Goal: Task Accomplishment & Management: Complete application form

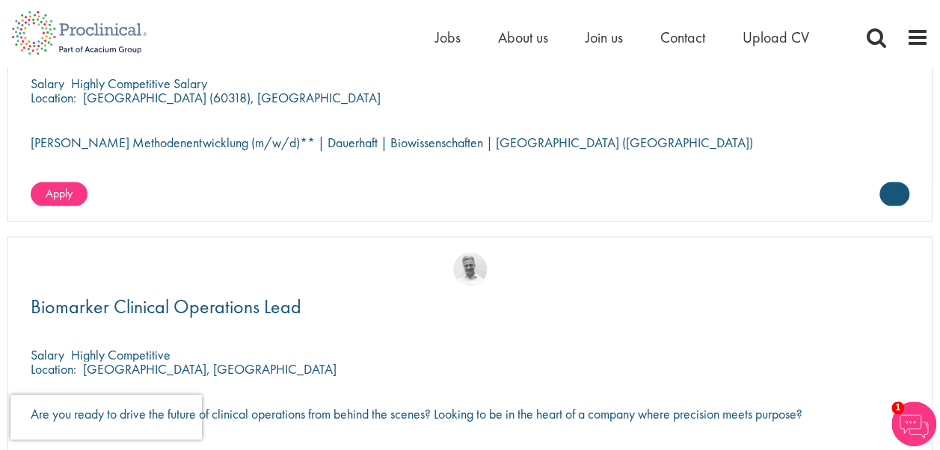
scroll to position [1504, 0]
